Goal: Task Accomplishment & Management: Use online tool/utility

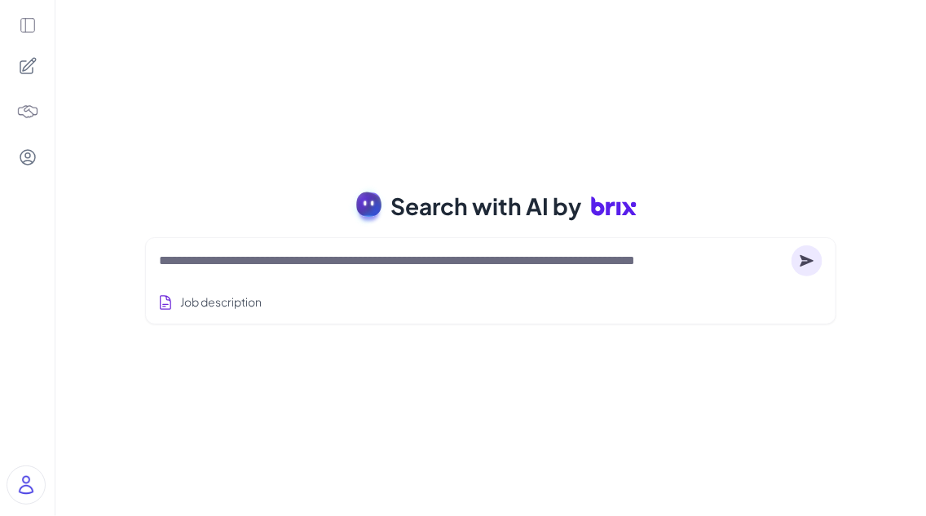
click at [324, 253] on textarea at bounding box center [472, 261] width 626 height 20
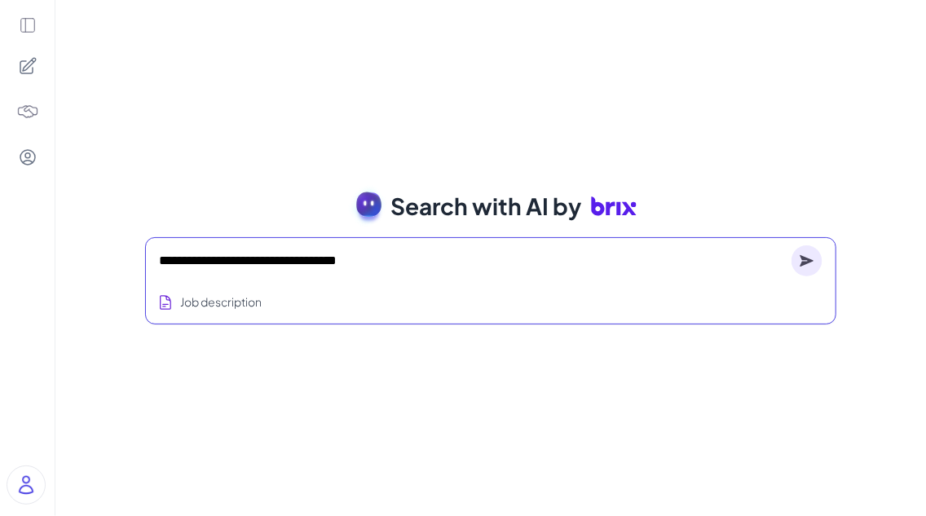
type textarea "**********"
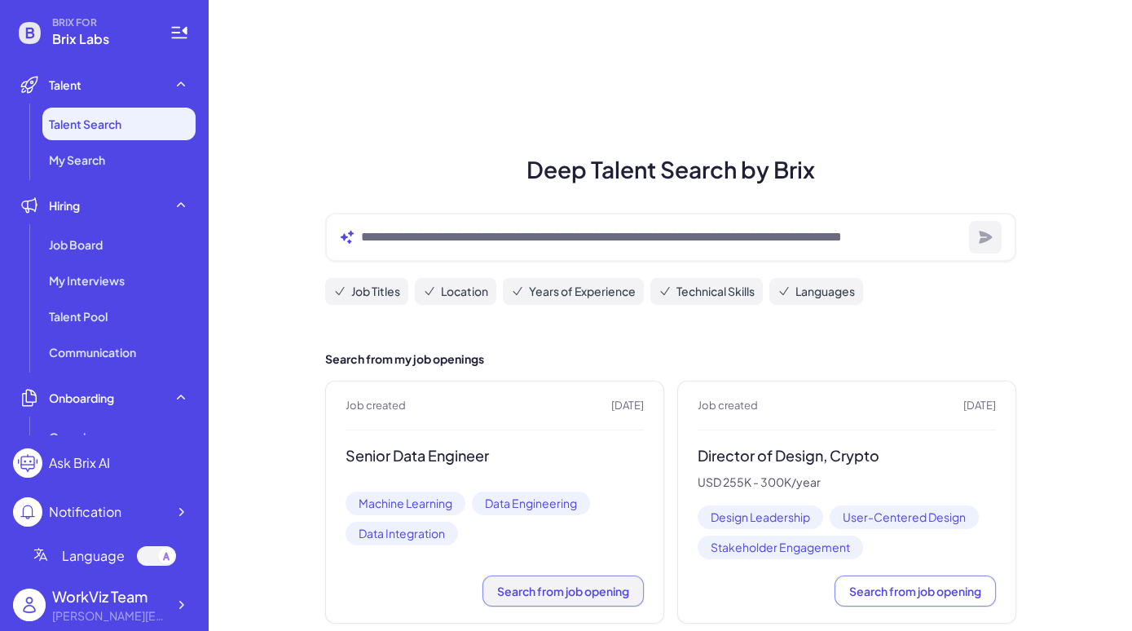
click at [520, 597] on button "Search from job opening" at bounding box center [562, 590] width 161 height 31
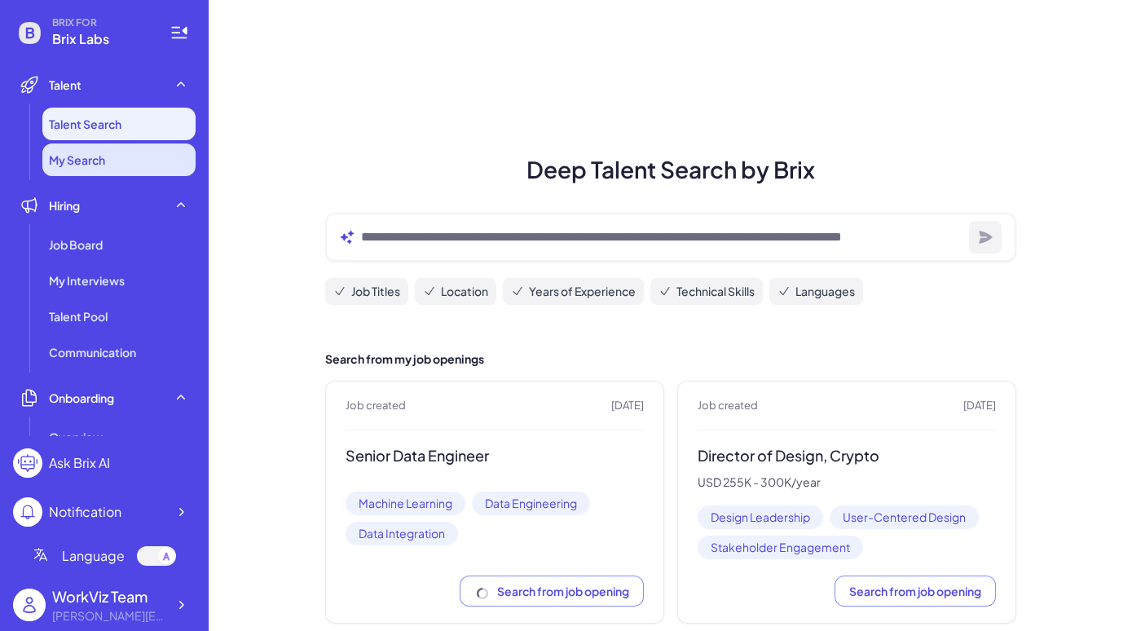
click at [129, 143] on li "My Search" at bounding box center [118, 159] width 153 height 33
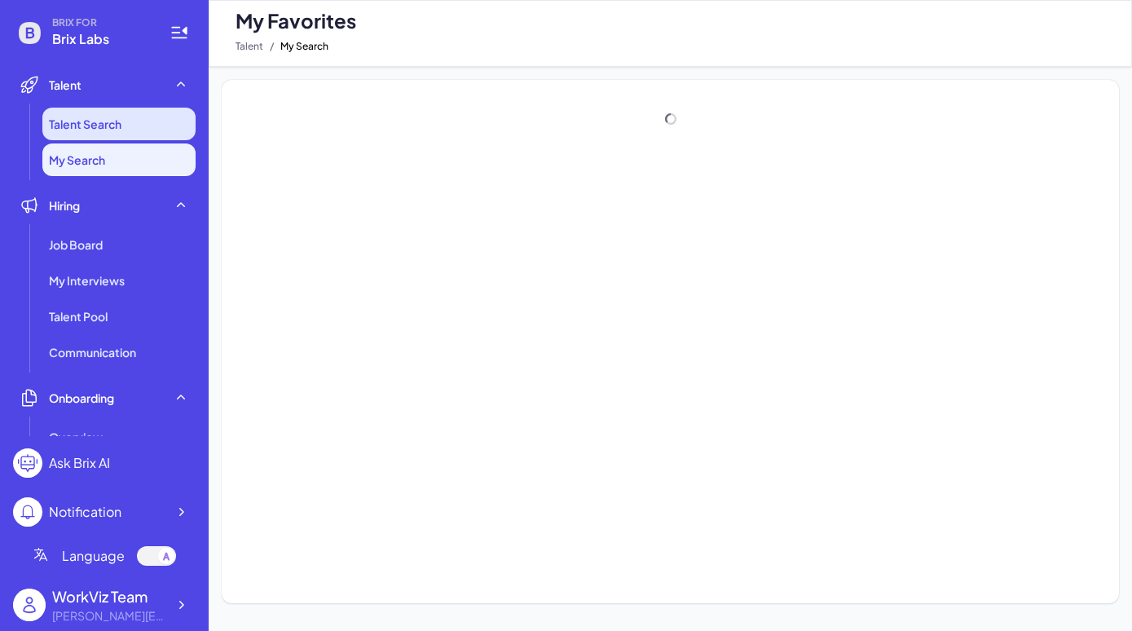
click at [147, 128] on li "Talent Search" at bounding box center [118, 124] width 153 height 33
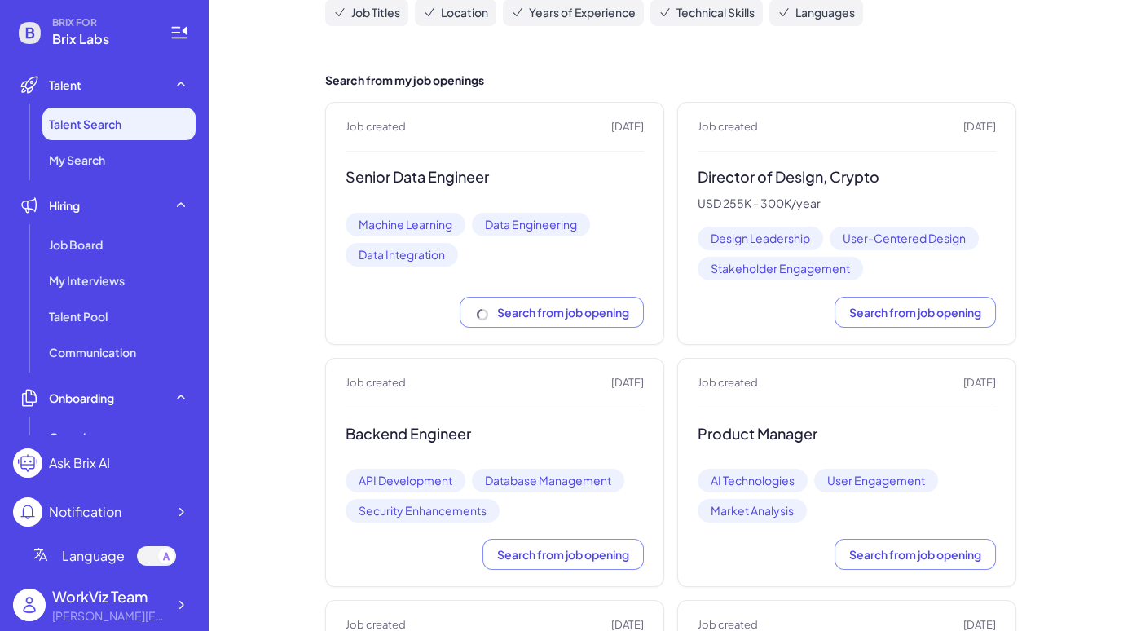
scroll to position [344, 0]
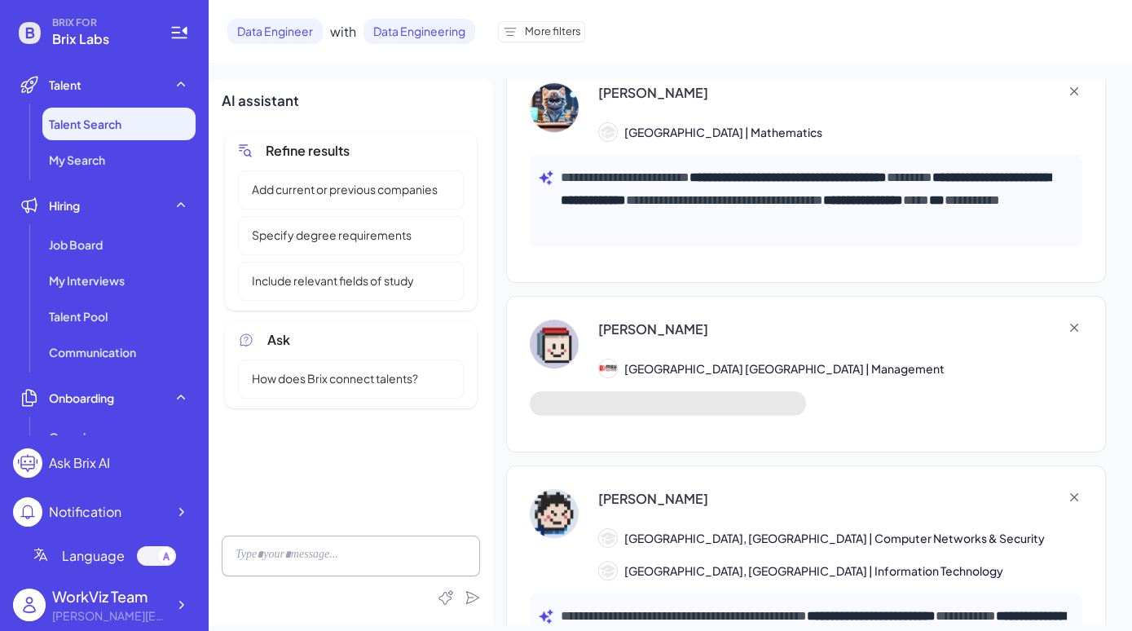
click at [500, 249] on div "**********" at bounding box center [670, 352] width 923 height 546
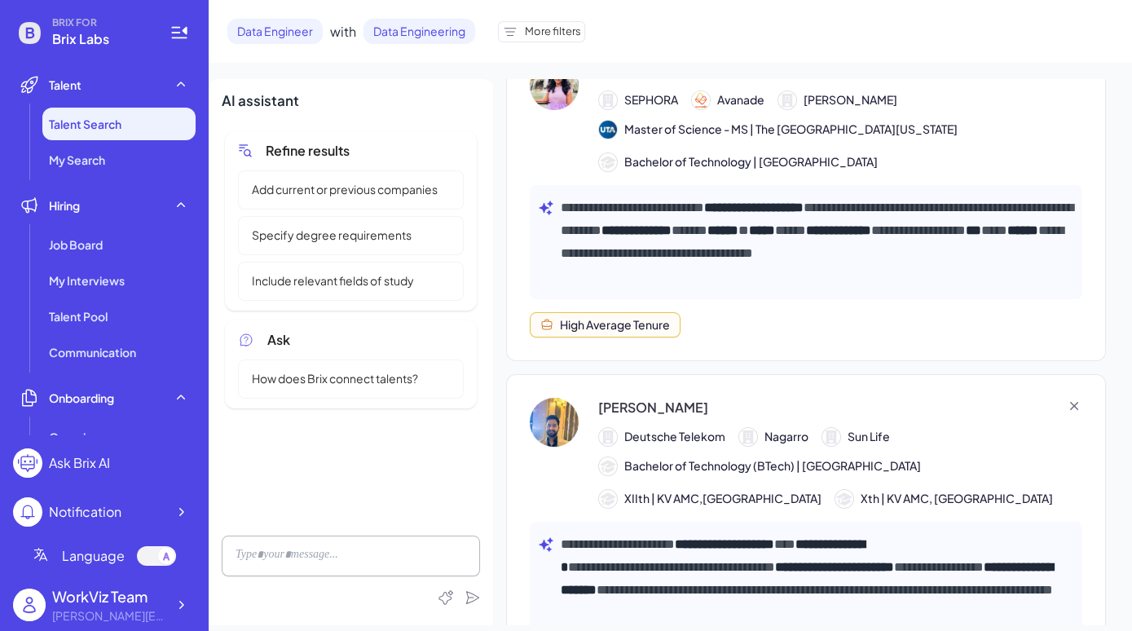
scroll to position [336, 0]
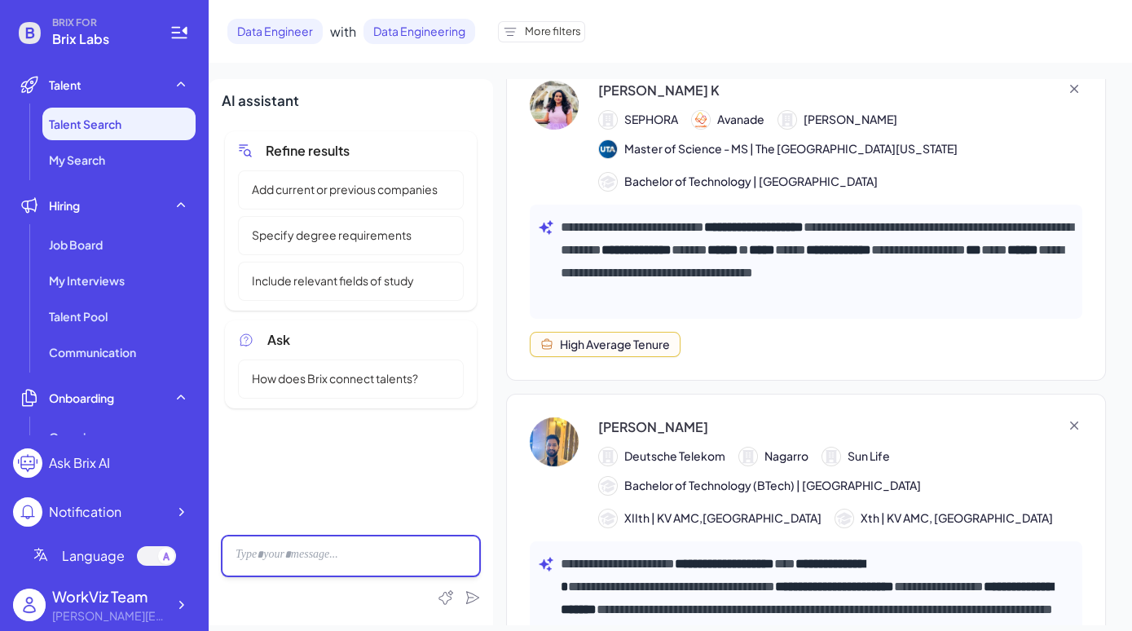
click at [390, 572] on div at bounding box center [351, 555] width 258 height 41
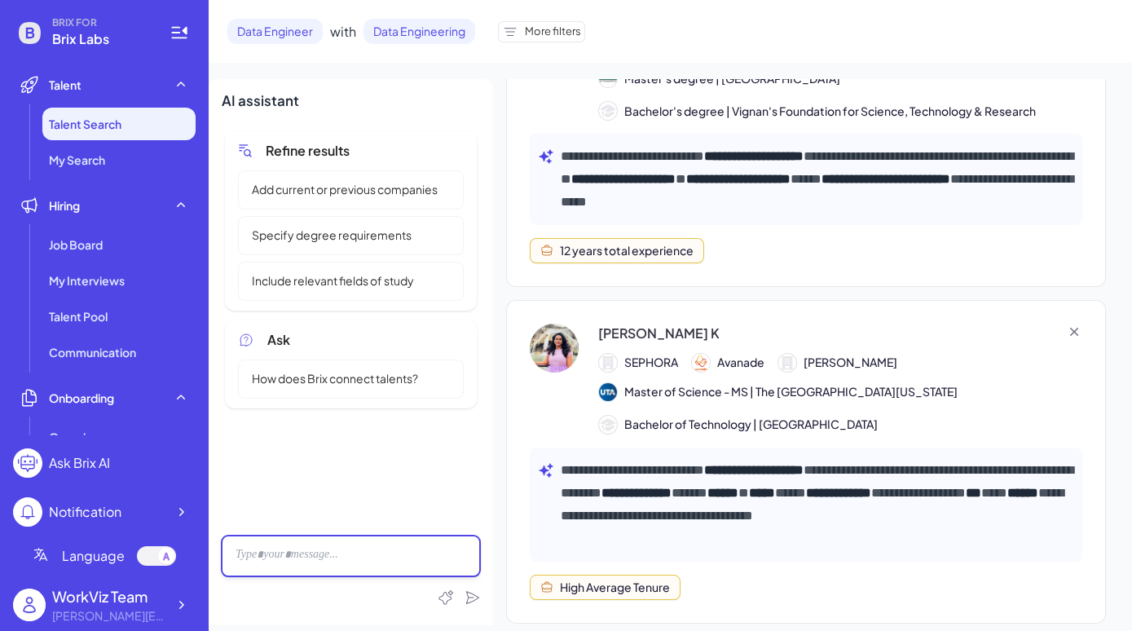
scroll to position [0, 0]
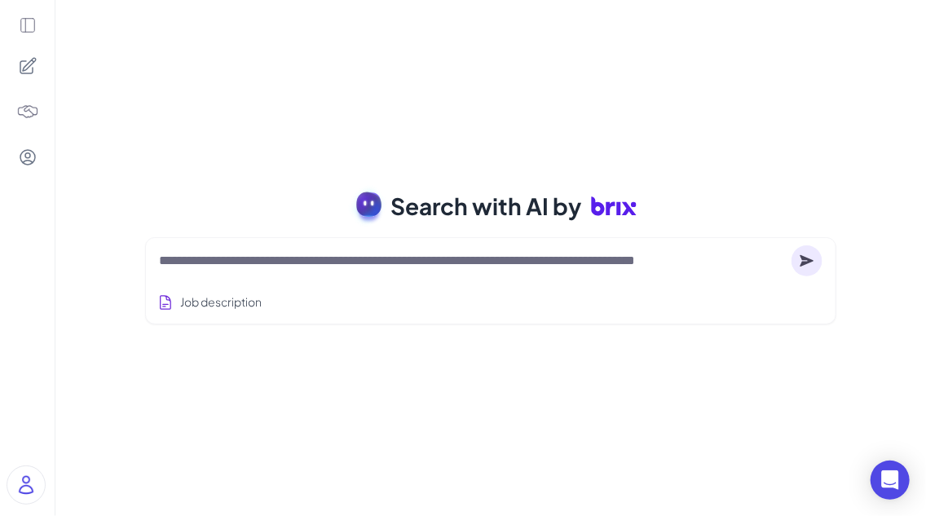
click at [383, 263] on textarea at bounding box center [472, 261] width 626 height 20
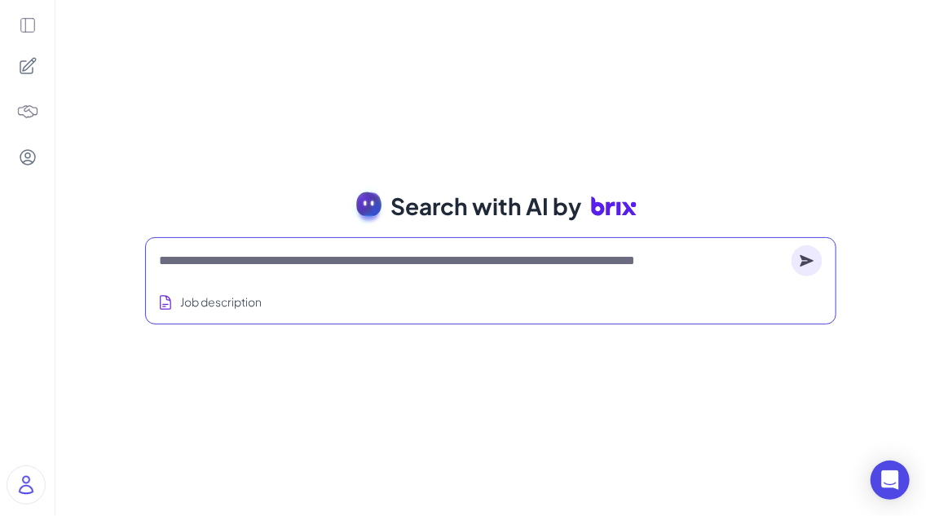
click at [32, 73] on icon at bounding box center [28, 66] width 20 height 20
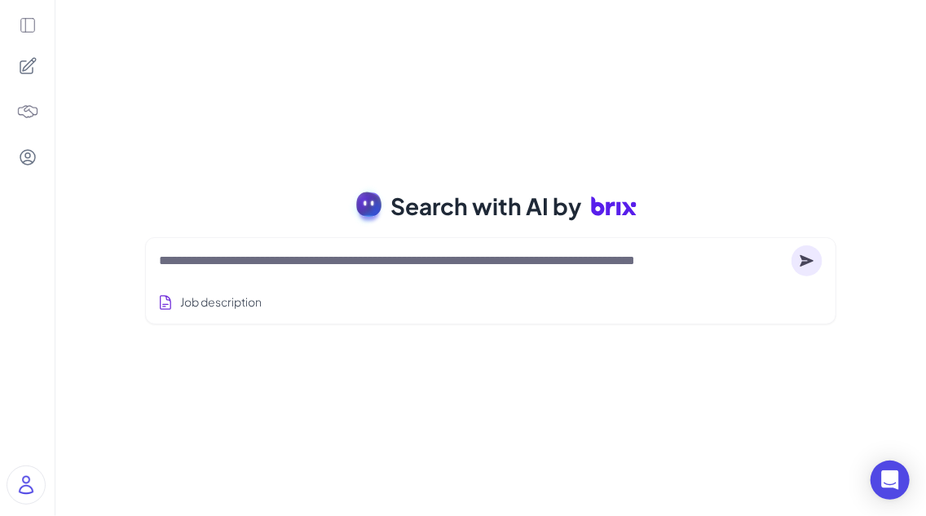
click at [26, 22] on icon at bounding box center [28, 25] width 18 height 18
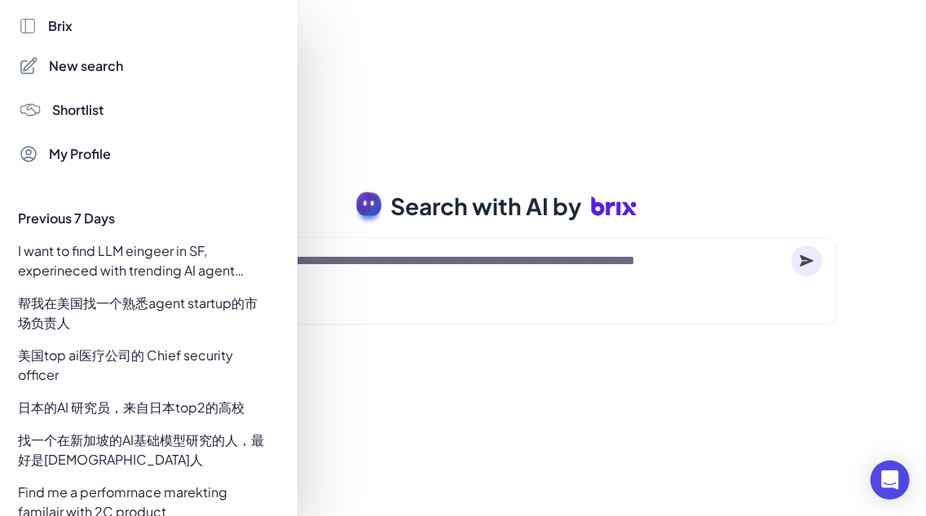
click at [90, 280] on div "I want to find LLM eingeer in SF, experineced with trending AI agent company" at bounding box center [144, 261] width 271 height 46
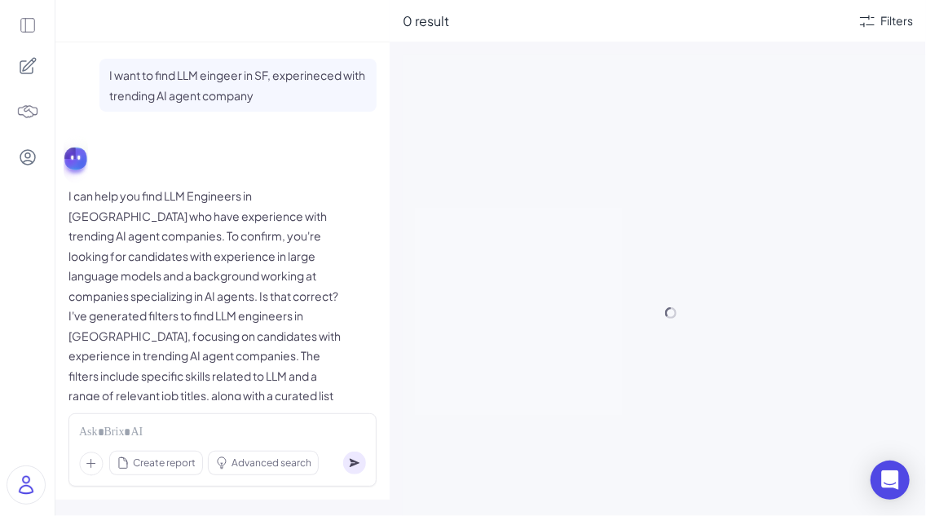
scroll to position [3133, 0]
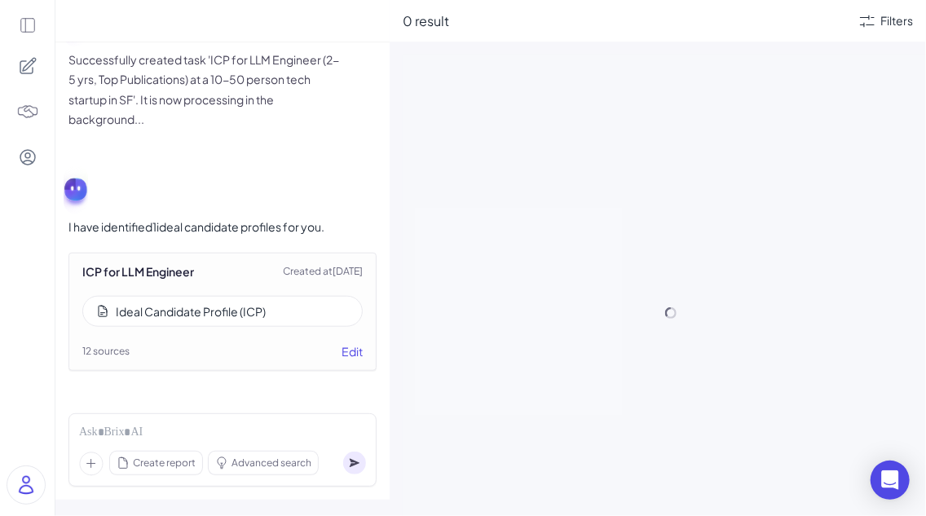
click at [251, 293] on div "ICP for LLM Engineer Created at [DATE] Ideal Candidate Profile (ICP) 12 sources…" at bounding box center [222, 312] width 308 height 118
click at [254, 308] on div "Ideal Candidate Profile (ICP)" at bounding box center [191, 311] width 150 height 16
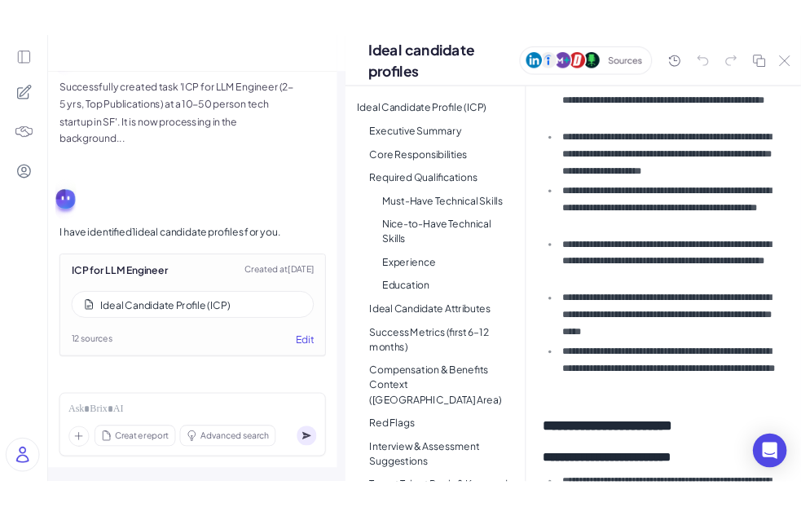
scroll to position [0, 0]
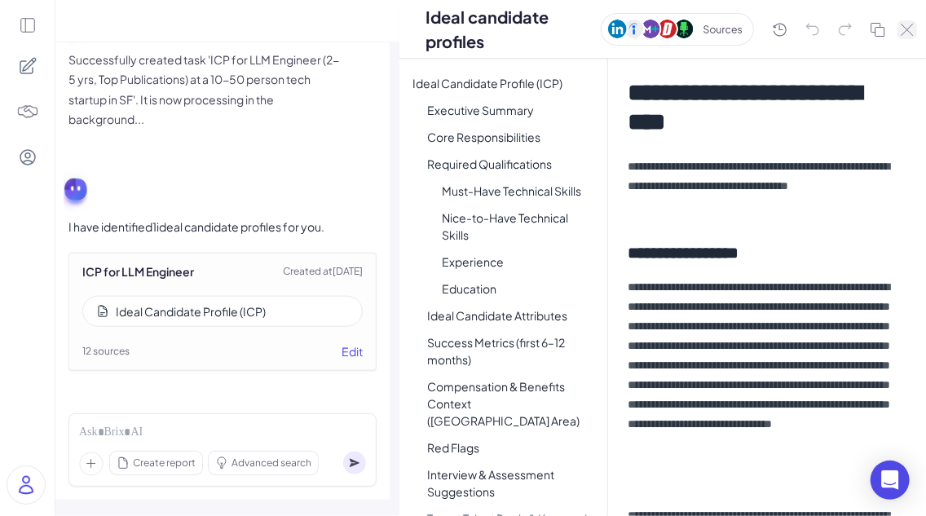
click at [901, 24] on icon at bounding box center [906, 30] width 13 height 12
